Goal: Task Accomplishment & Management: Use online tool/utility

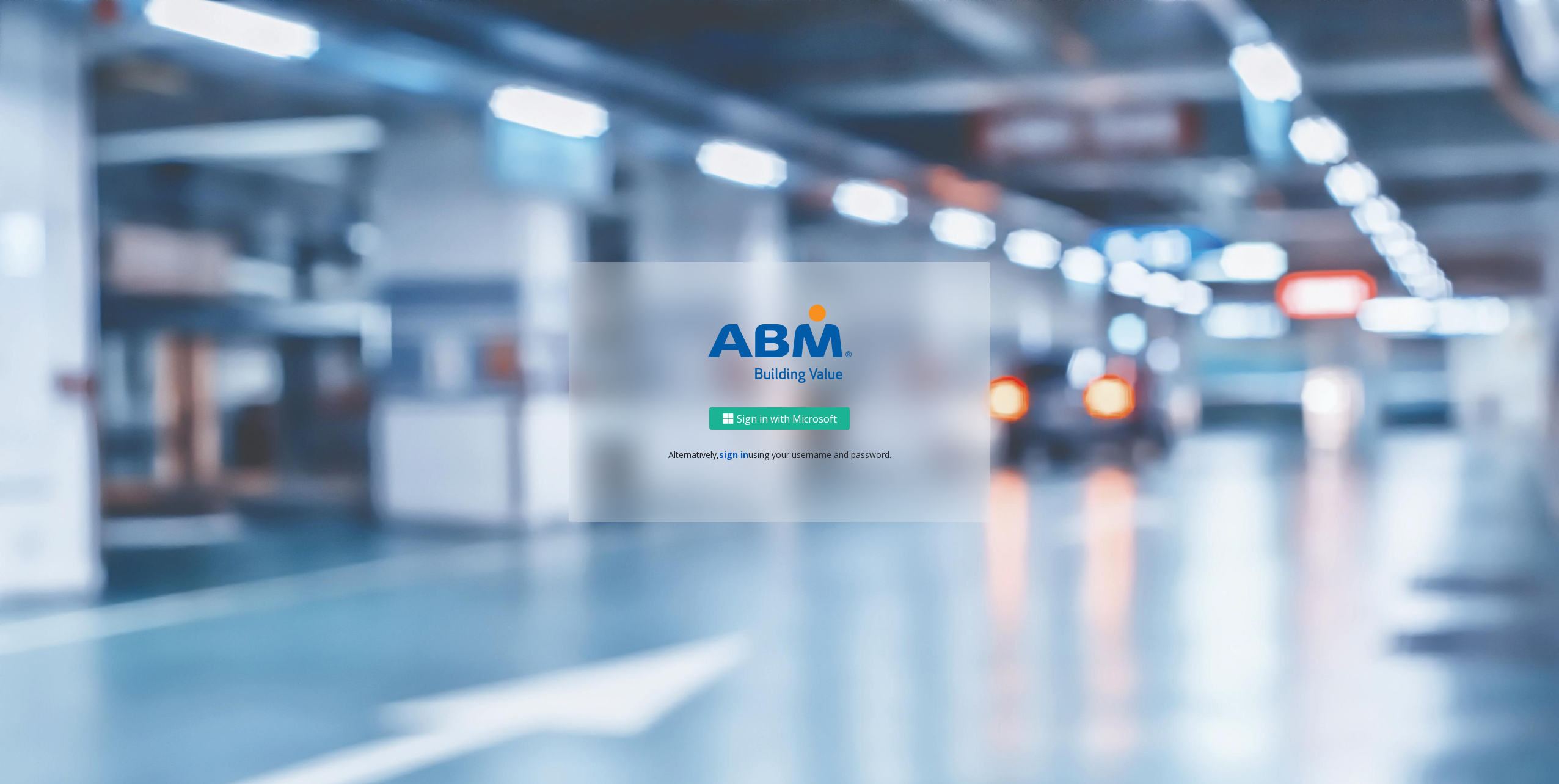
click at [733, 454] on link "sign in" at bounding box center [734, 454] width 30 height 11
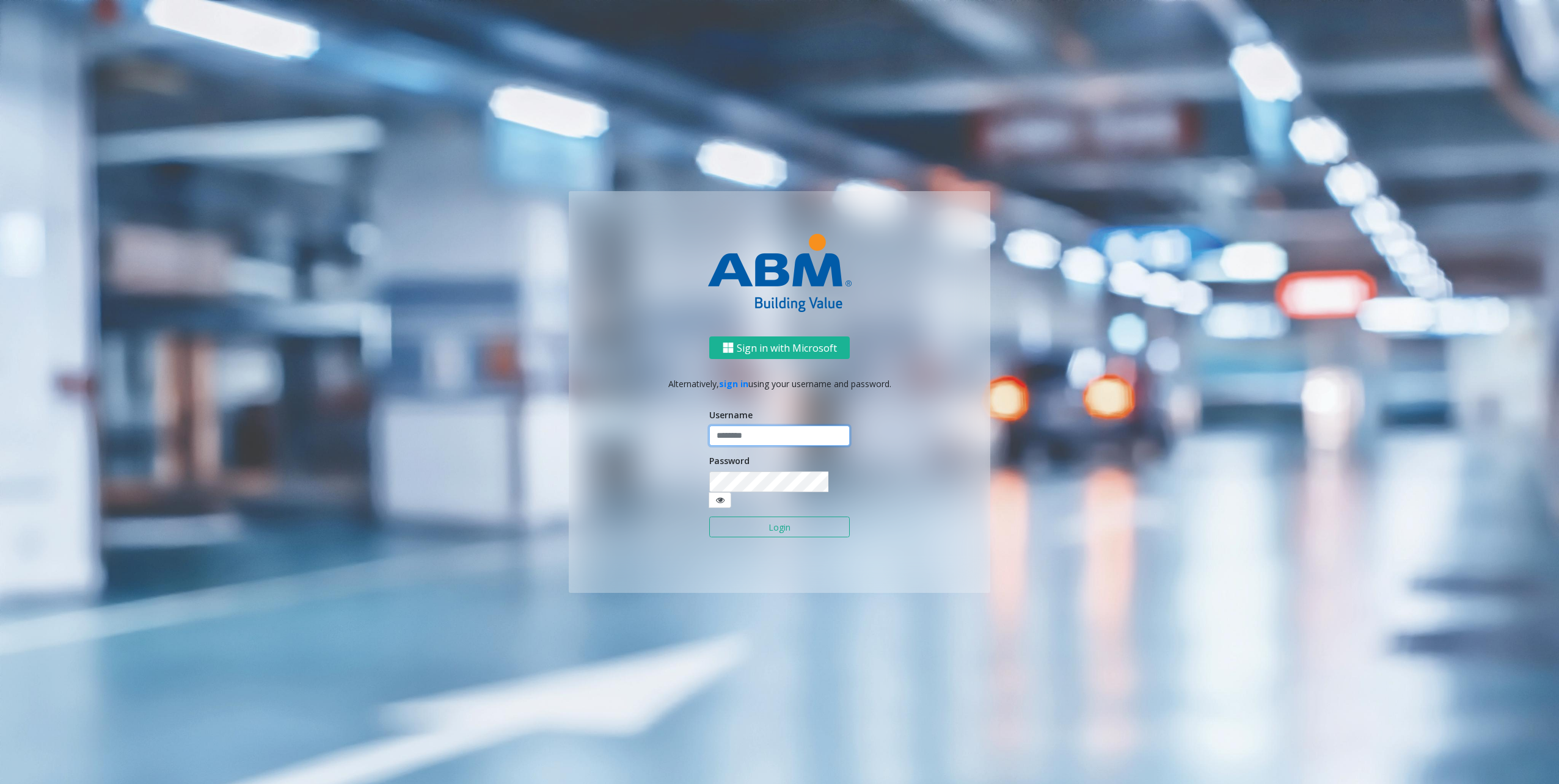
type input "********"
click at [783, 517] on button "Login" at bounding box center [780, 527] width 141 height 21
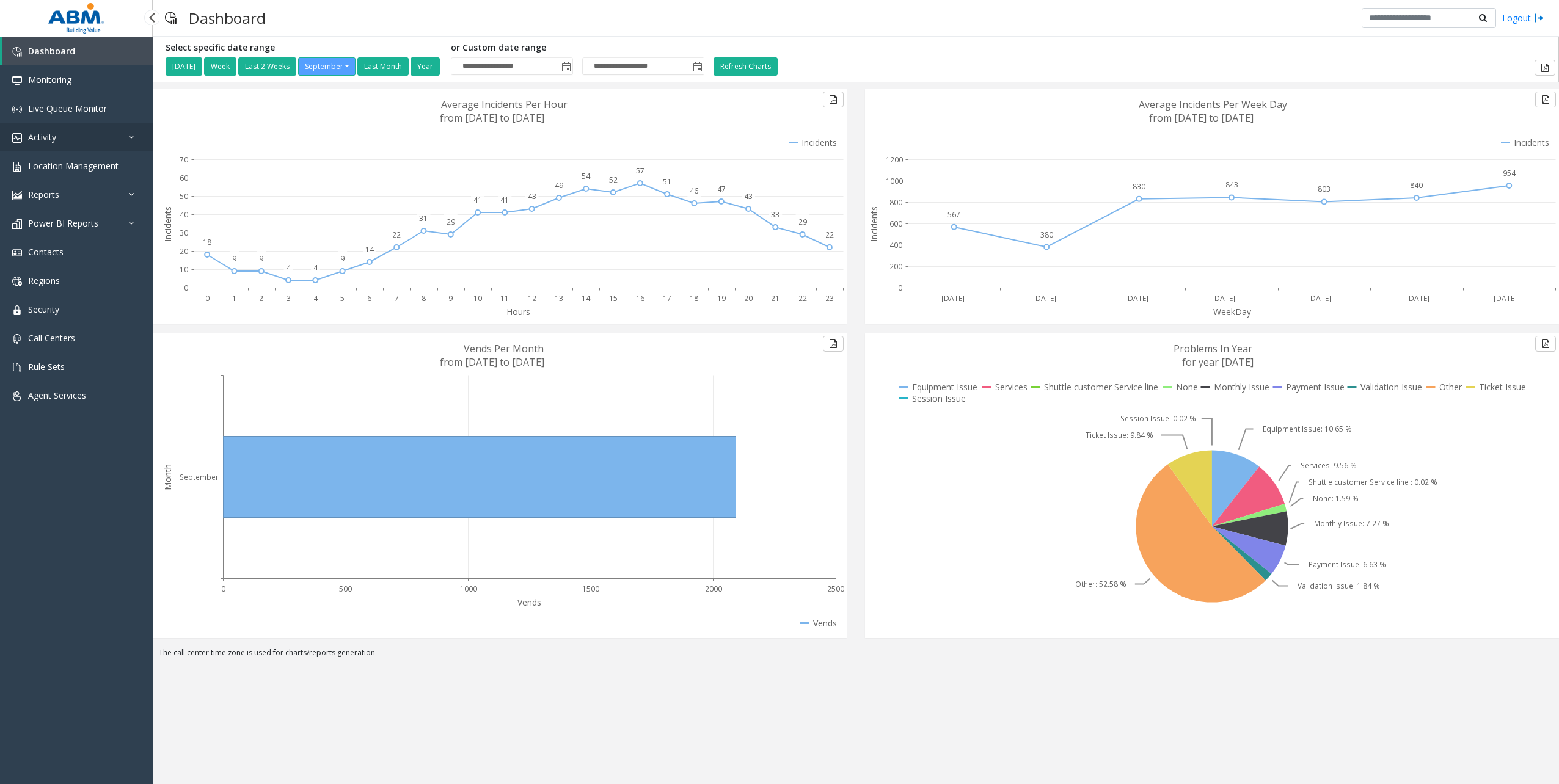
click at [82, 136] on link "Activity" at bounding box center [76, 137] width 153 height 29
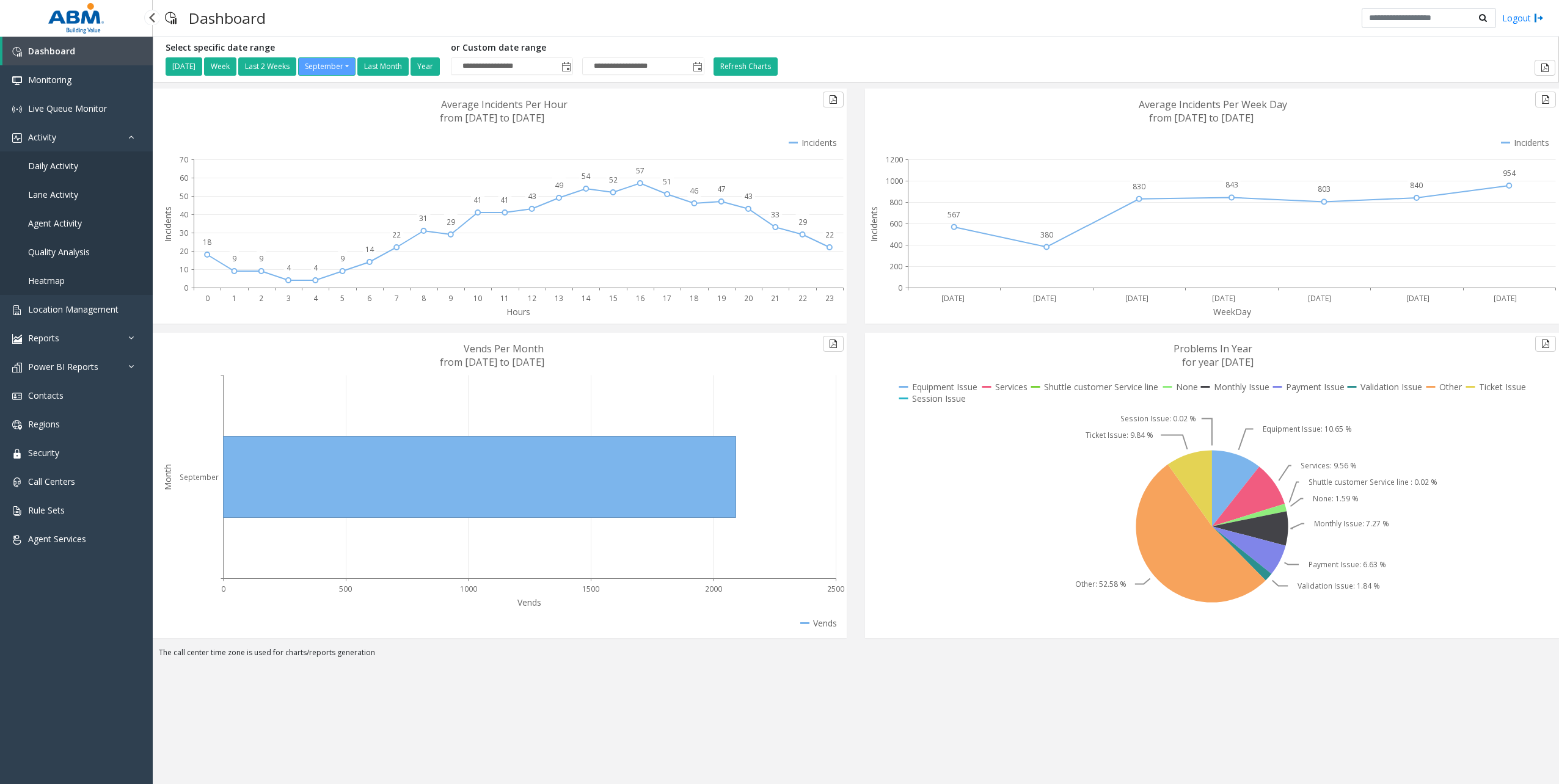
click at [69, 155] on link "Daily Activity" at bounding box center [76, 165] width 153 height 29
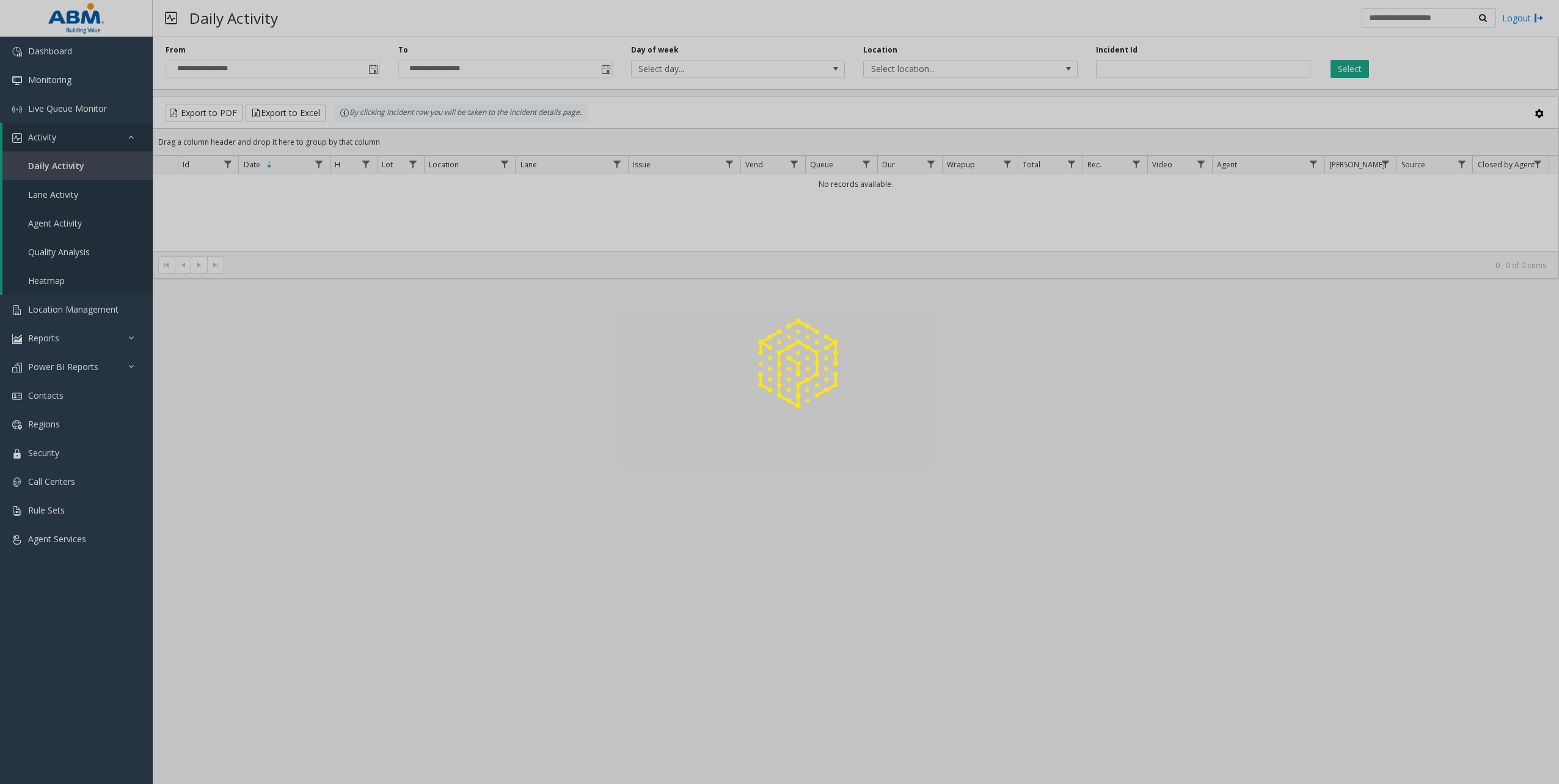
click at [77, 165] on div at bounding box center [780, 392] width 1559 height 784
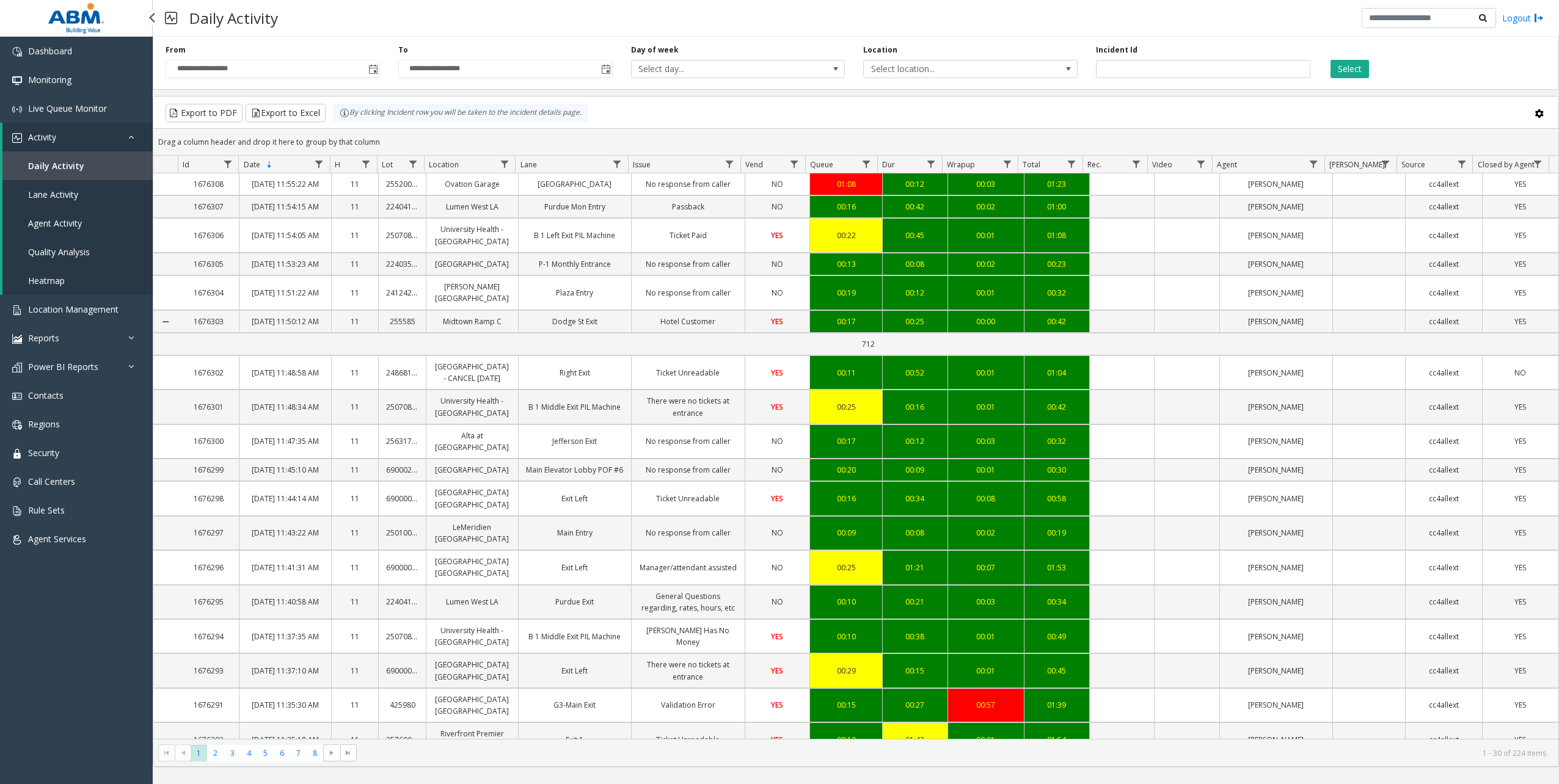
click at [132, 143] on link "Activity" at bounding box center [77, 137] width 151 height 29
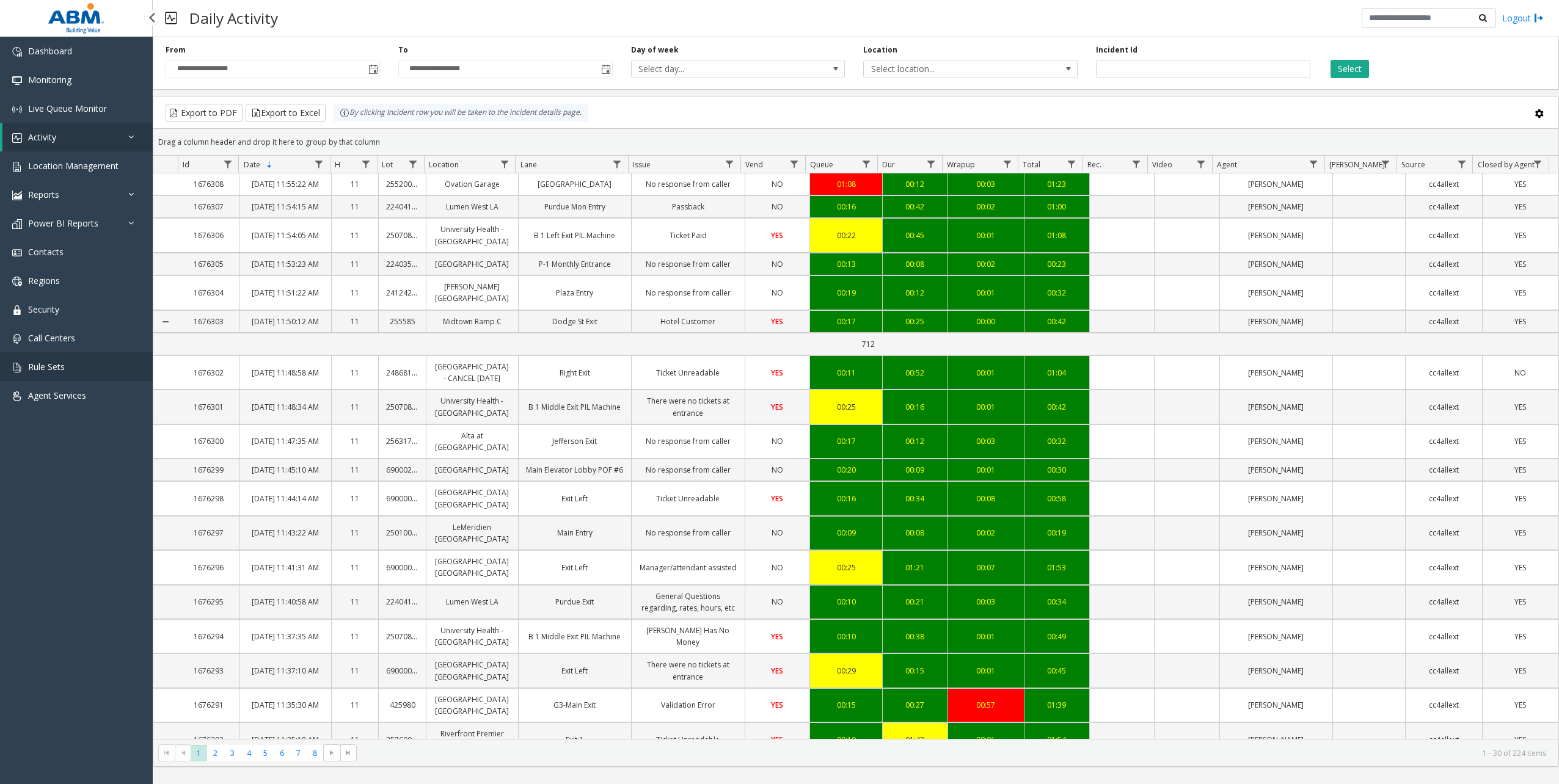
click at [65, 359] on link "Rule Sets" at bounding box center [76, 366] width 153 height 29
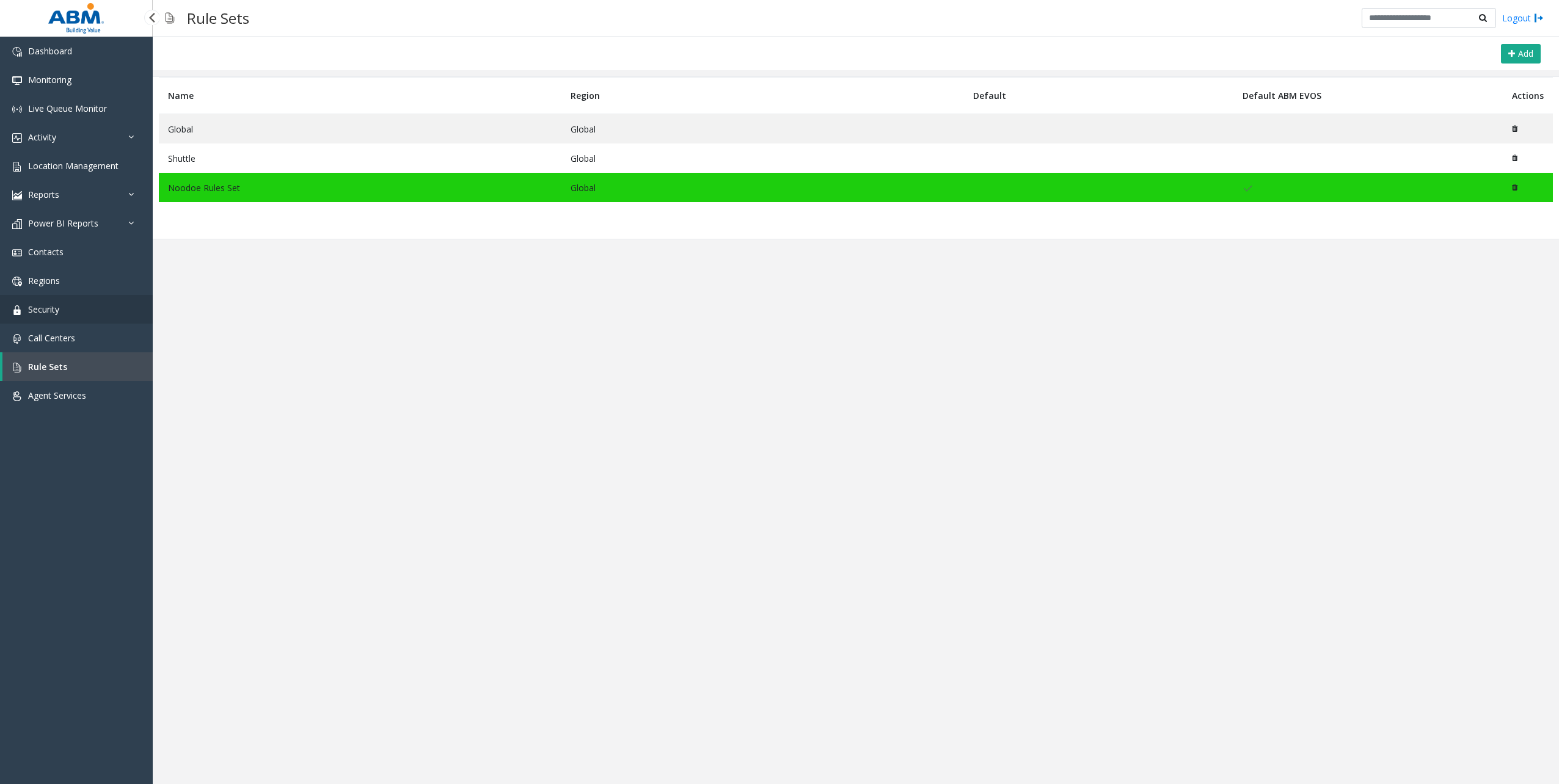
drag, startPoint x: 68, startPoint y: 297, endPoint x: 63, endPoint y: 307, distance: 11.2
click at [68, 296] on link "Security" at bounding box center [76, 309] width 153 height 29
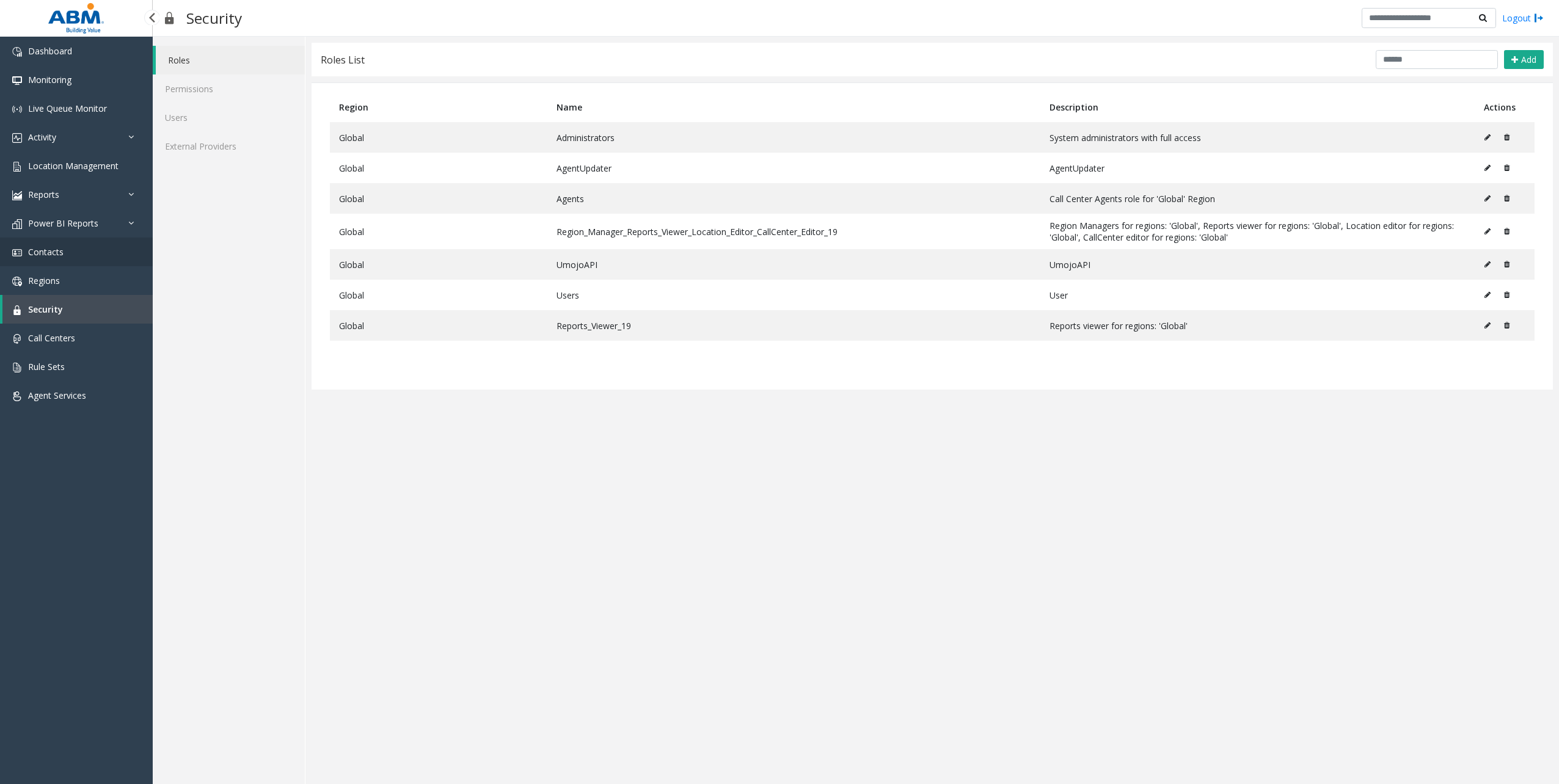
click at [66, 248] on link "Contacts" at bounding box center [76, 252] width 153 height 29
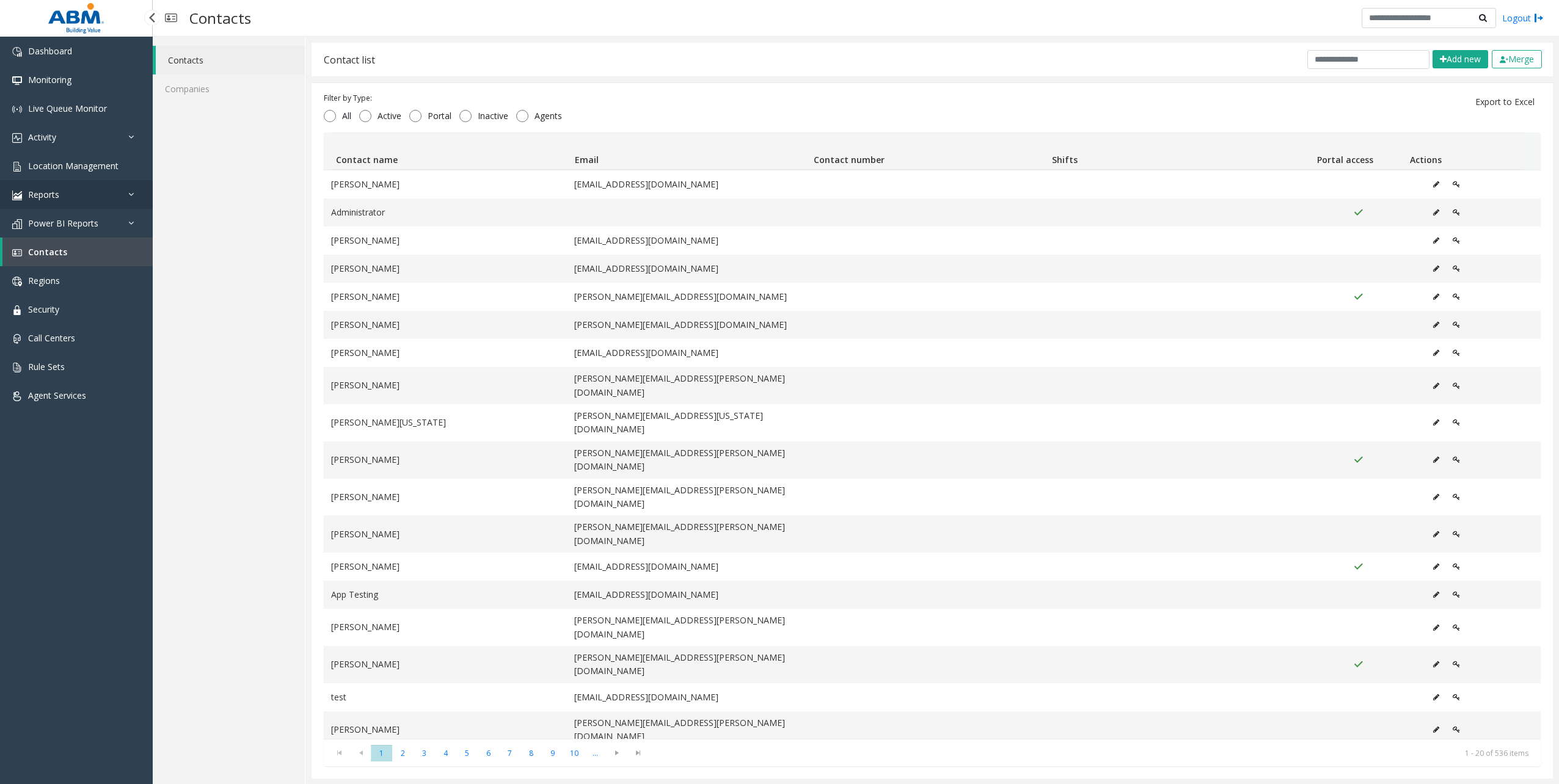
click at [91, 195] on link "Reports" at bounding box center [76, 194] width 153 height 29
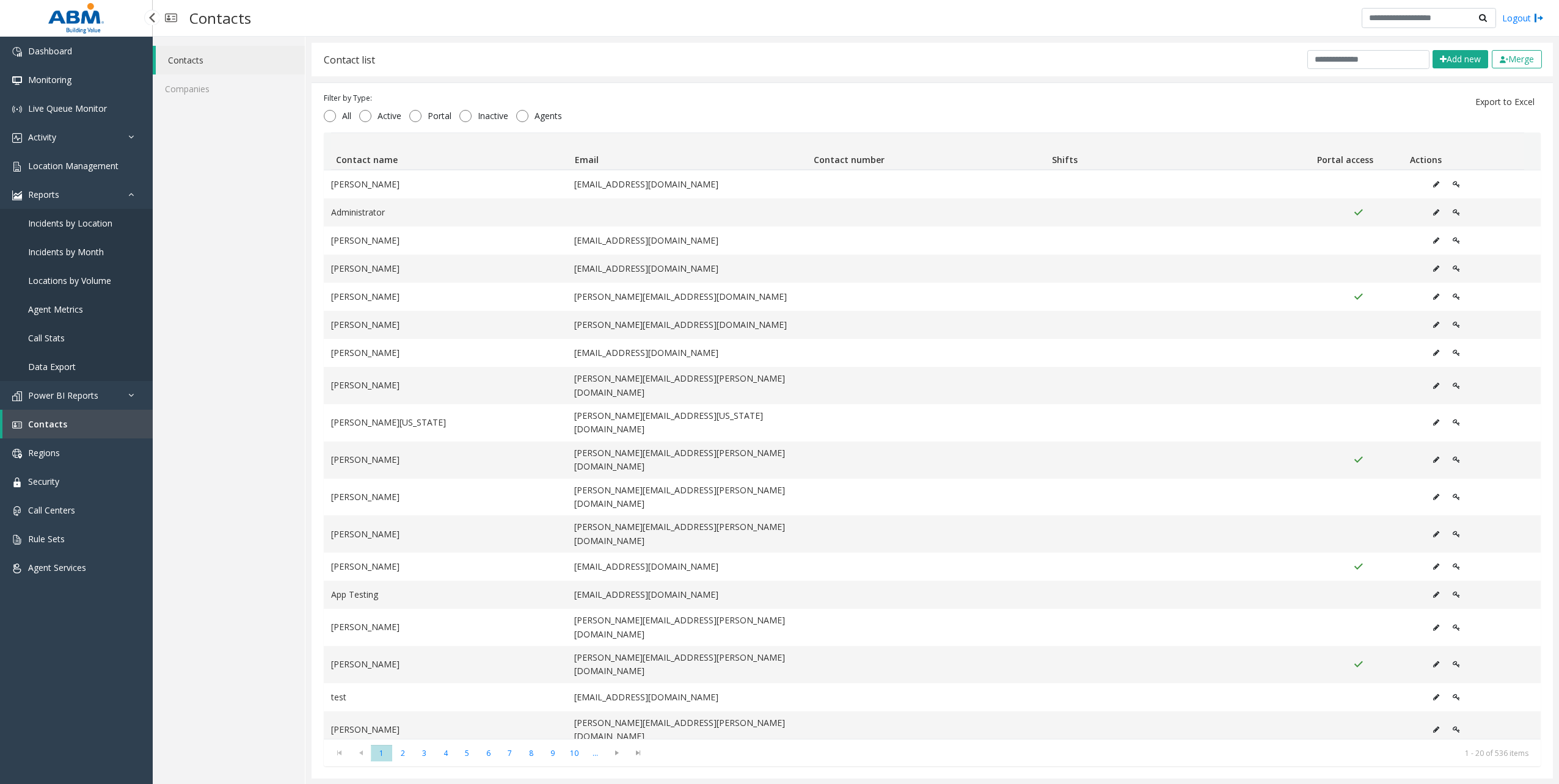
click at [73, 360] on link "Data Export" at bounding box center [76, 366] width 153 height 29
click at [52, 354] on link "Data Export" at bounding box center [76, 366] width 153 height 29
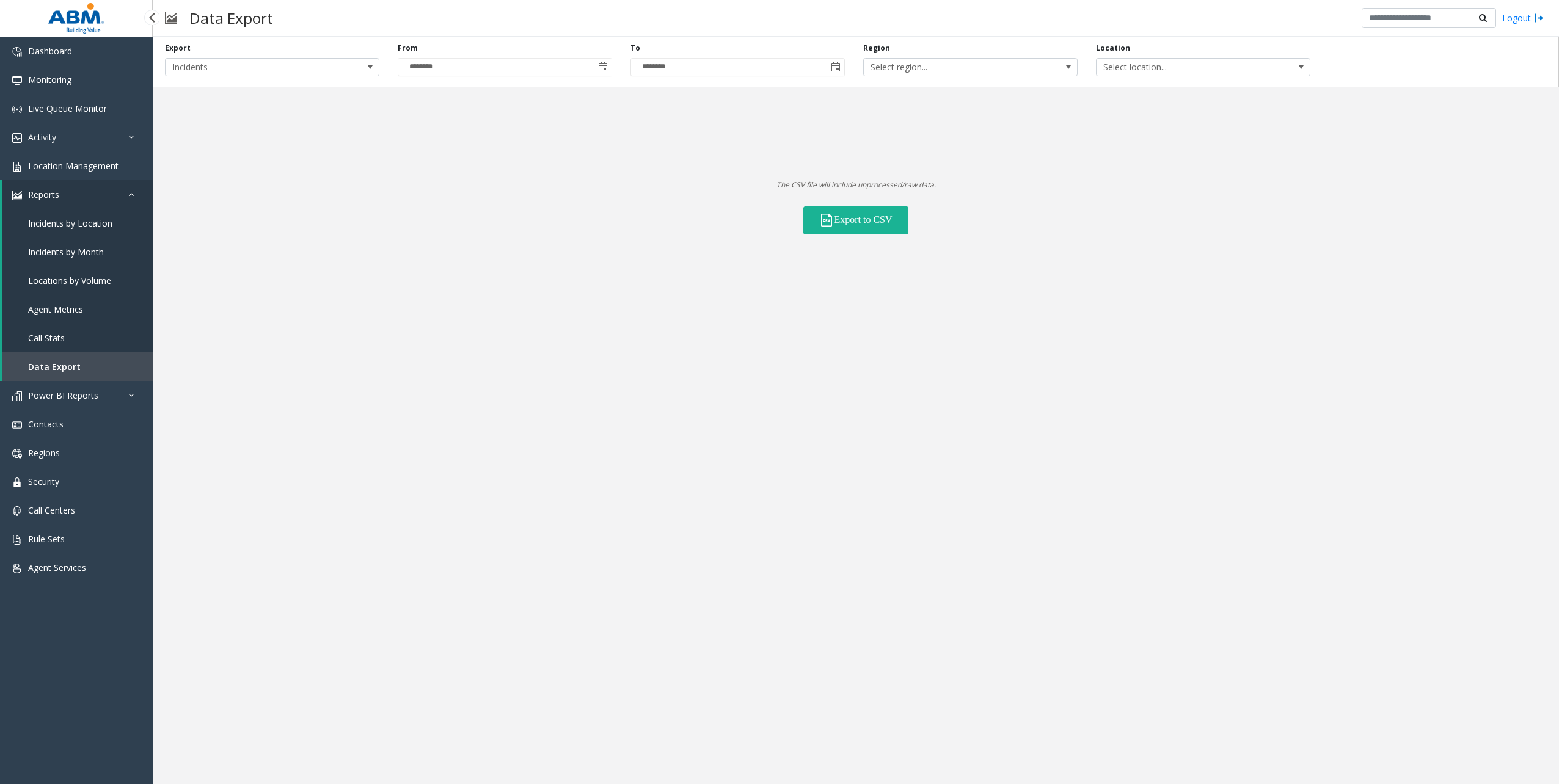
click at [56, 361] on span "Data Export" at bounding box center [54, 366] width 53 height 11
click at [1152, 72] on span "Select location..." at bounding box center [1182, 67] width 170 height 17
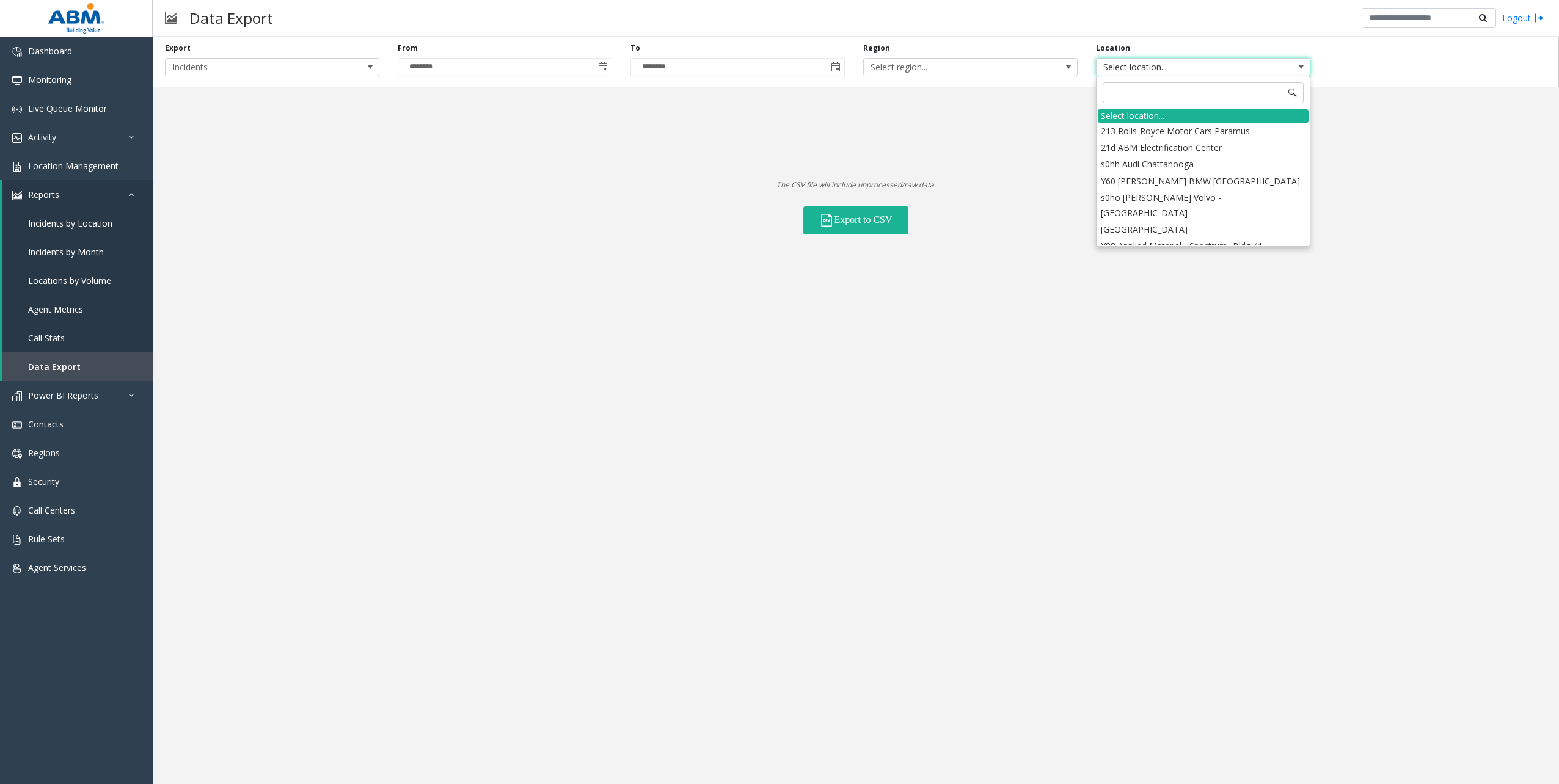
click at [353, 44] on div "Export Incidents" at bounding box center [272, 60] width 233 height 34
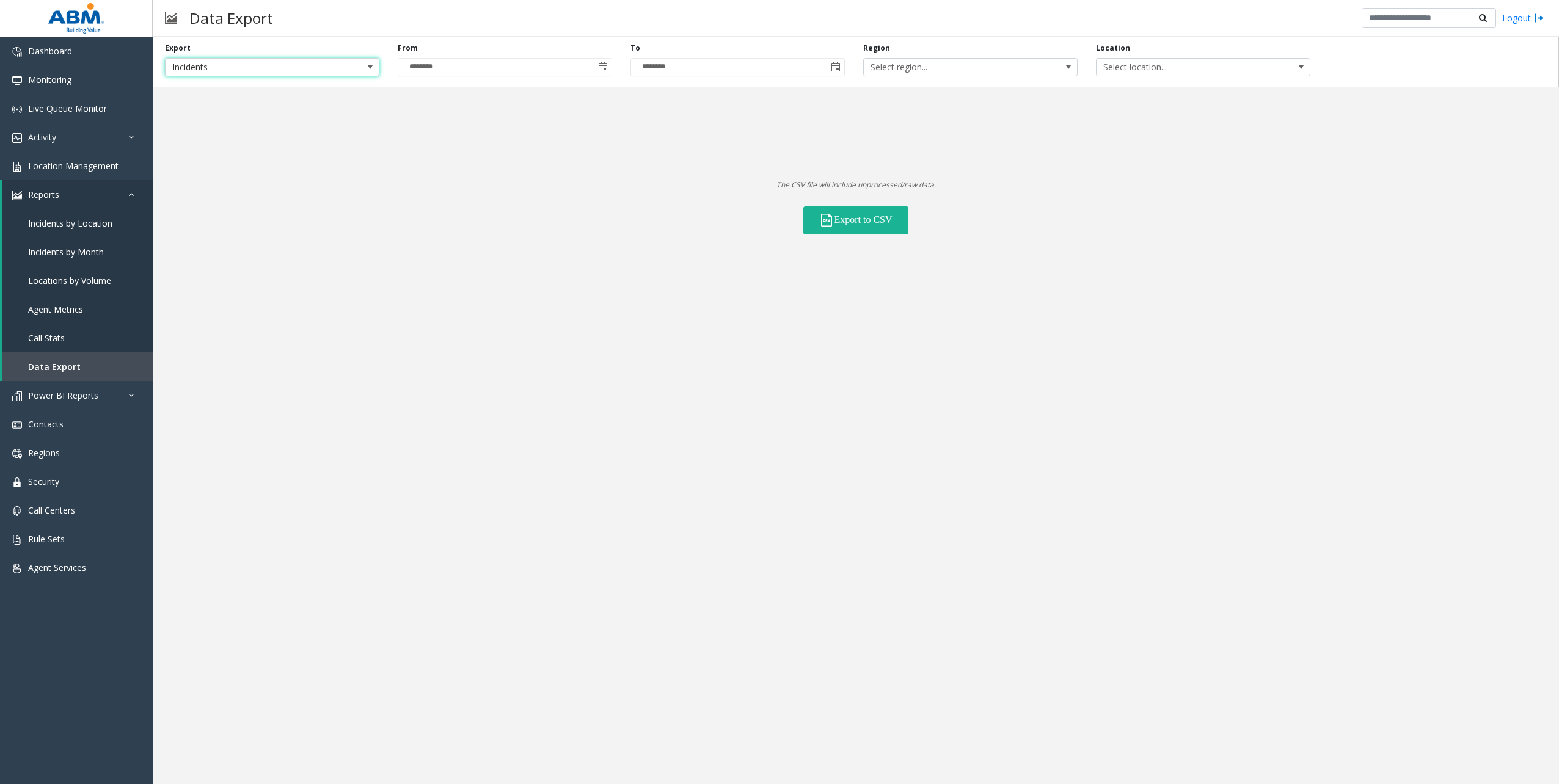
click at [358, 59] on span "Incidents" at bounding box center [272, 67] width 215 height 18
click at [205, 100] on li "Locations" at bounding box center [272, 102] width 211 height 16
click at [1076, 75] on span "All Statuses" at bounding box center [1066, 67] width 170 height 17
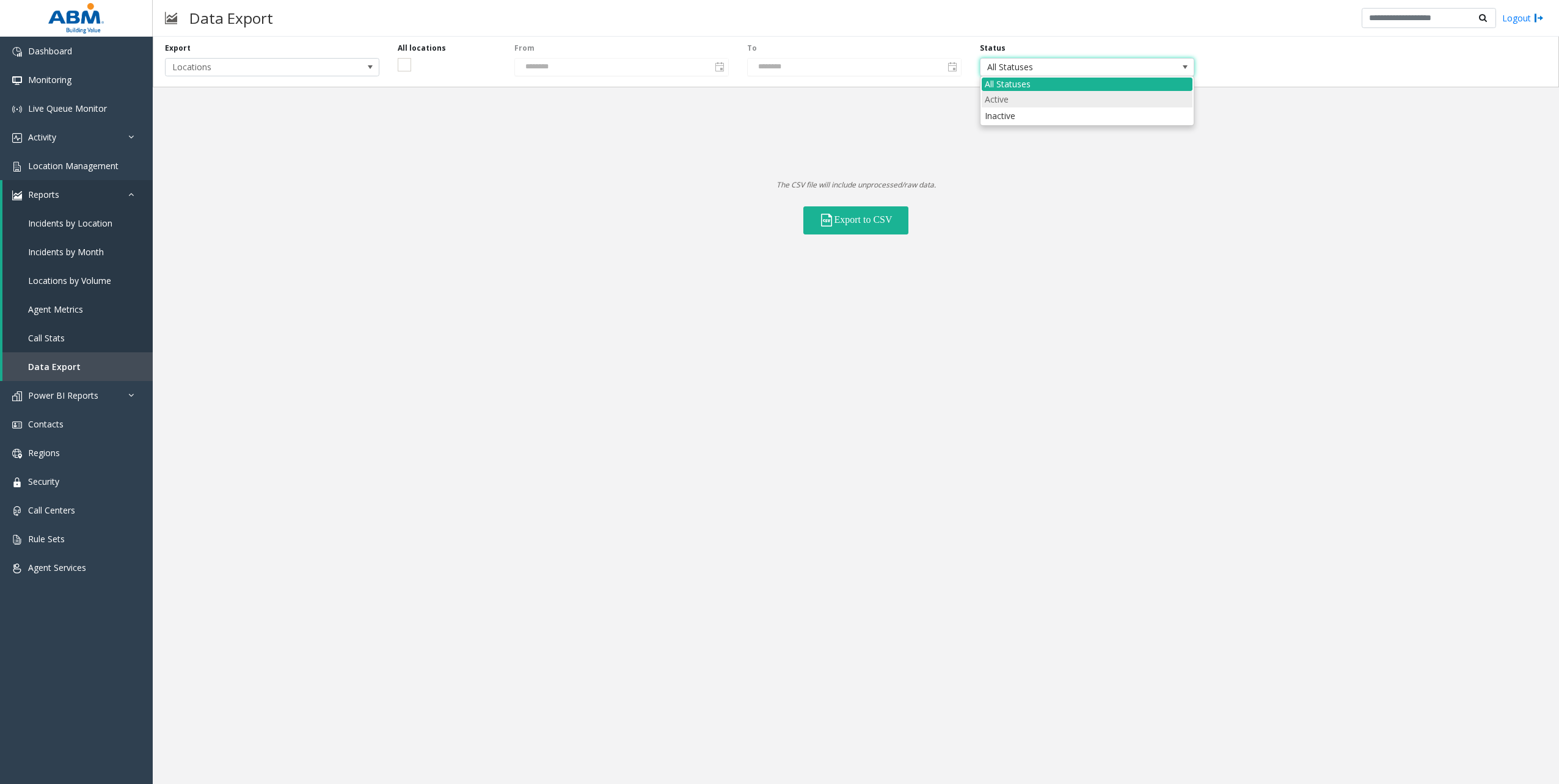
click at [1013, 95] on li "Active" at bounding box center [1087, 98] width 211 height 16
click at [877, 234] on div "Export Locations All locations From ******** To ******** Status Active The CSV …" at bounding box center [855, 410] width 1406 height 747
click at [867, 220] on button "Export to CSV" at bounding box center [855, 220] width 105 height 28
drag, startPoint x: 70, startPoint y: 174, endPoint x: 110, endPoint y: 168, distance: 40.4
click at [70, 174] on link "Location Management" at bounding box center [76, 165] width 153 height 29
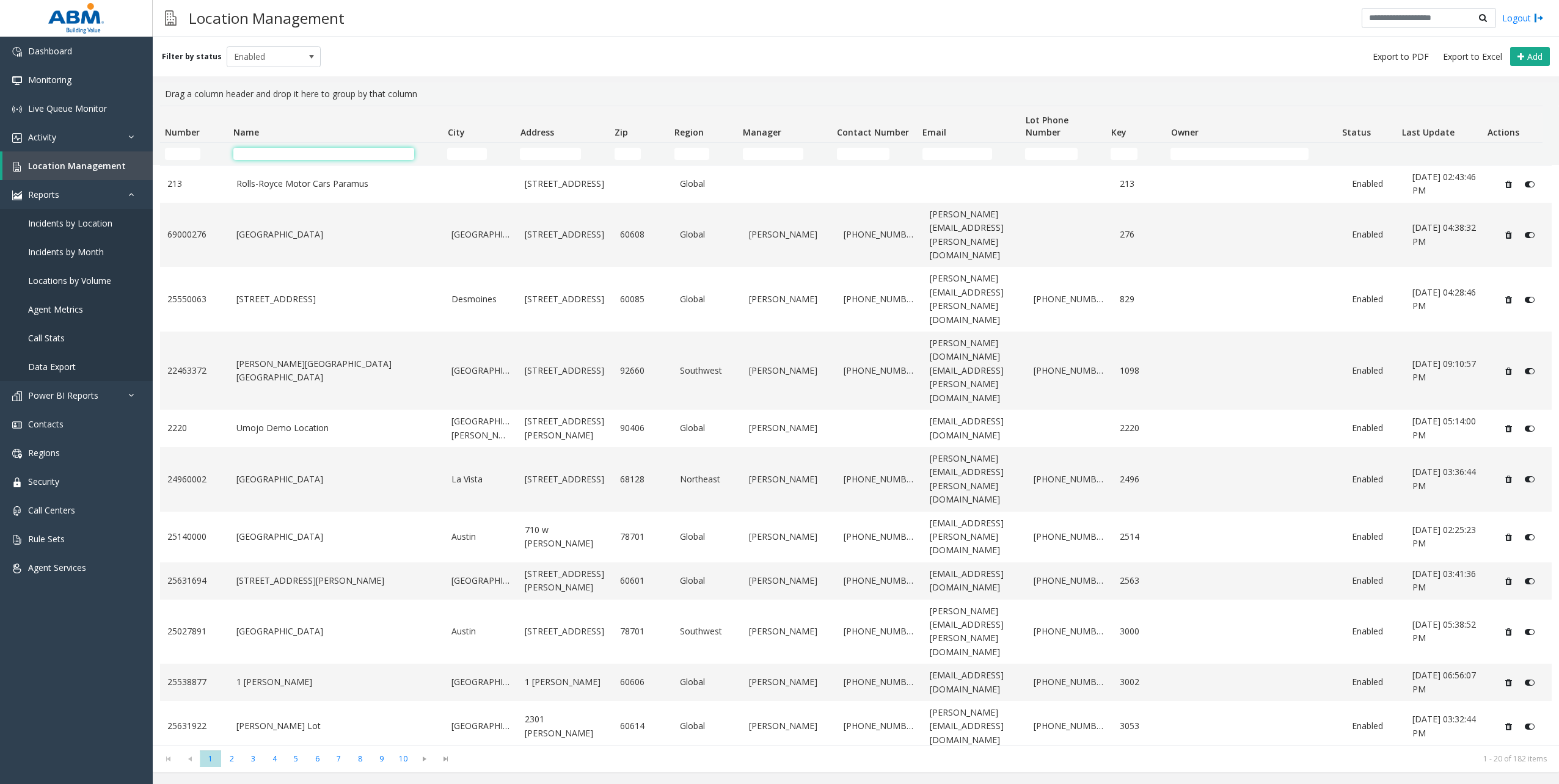
click at [380, 157] on input "Name Filter" at bounding box center [324, 153] width 181 height 12
click at [313, 155] on input "Name Filter" at bounding box center [324, 153] width 181 height 12
type input "*"
